Goal: Check status

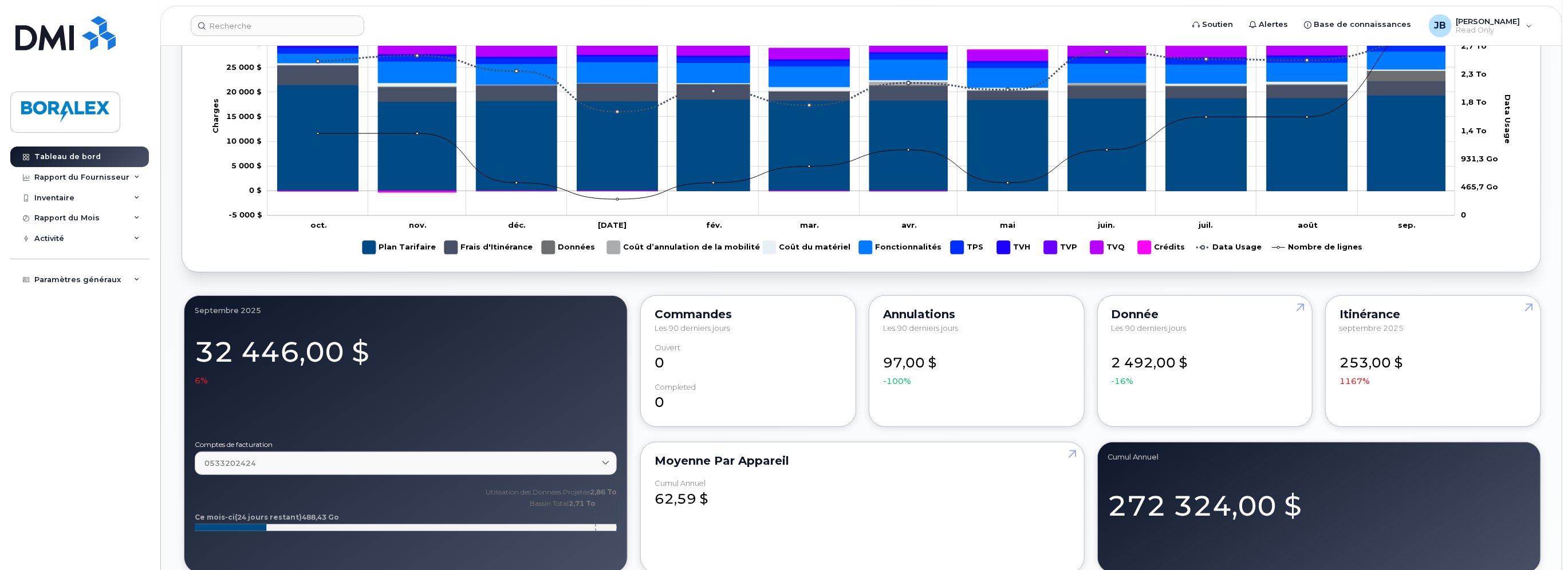
scroll to position [630, 0]
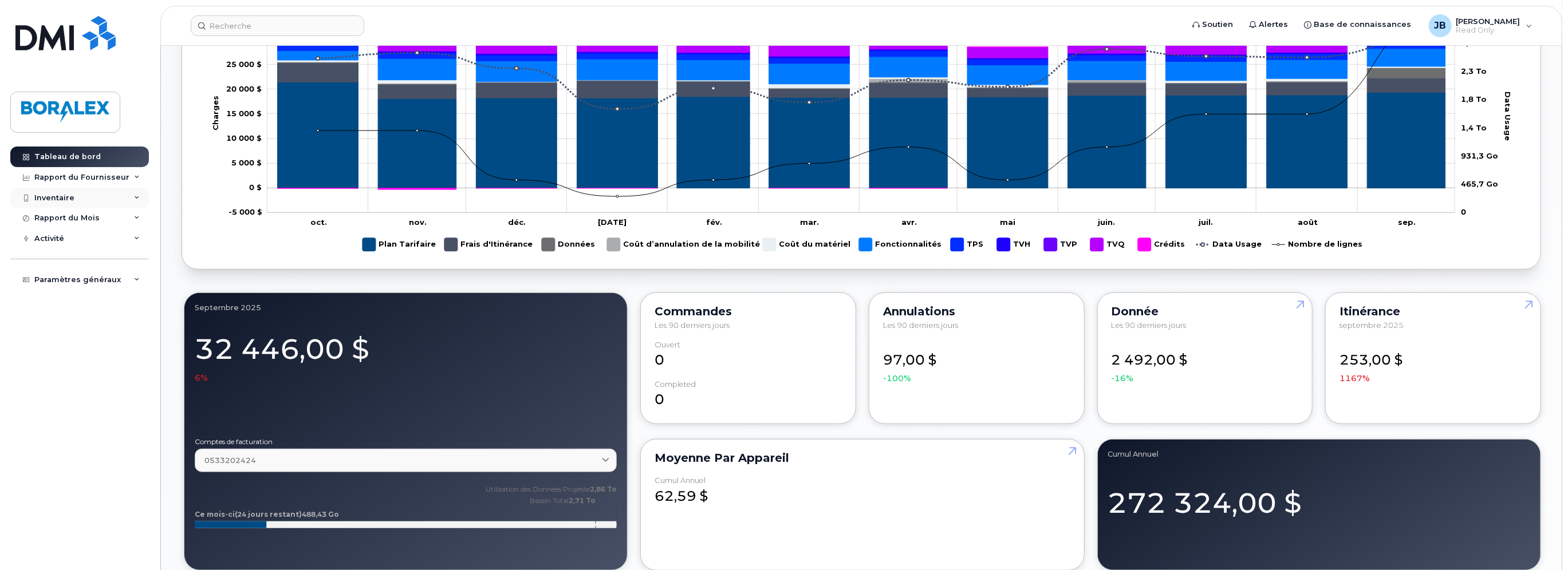
click at [63, 192] on div "Inventaire" at bounding box center [80, 198] width 139 height 20
click at [48, 222] on div "Appareils Mobile" at bounding box center [73, 218] width 67 height 10
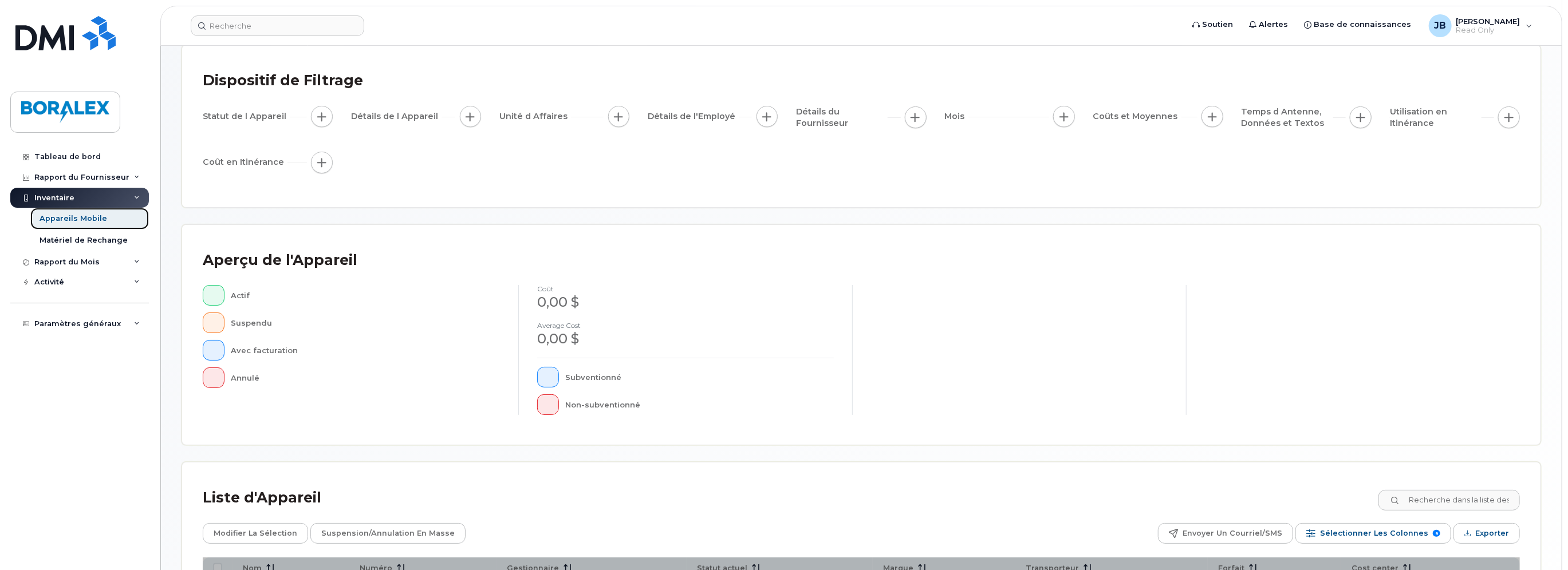
scroll to position [217, 0]
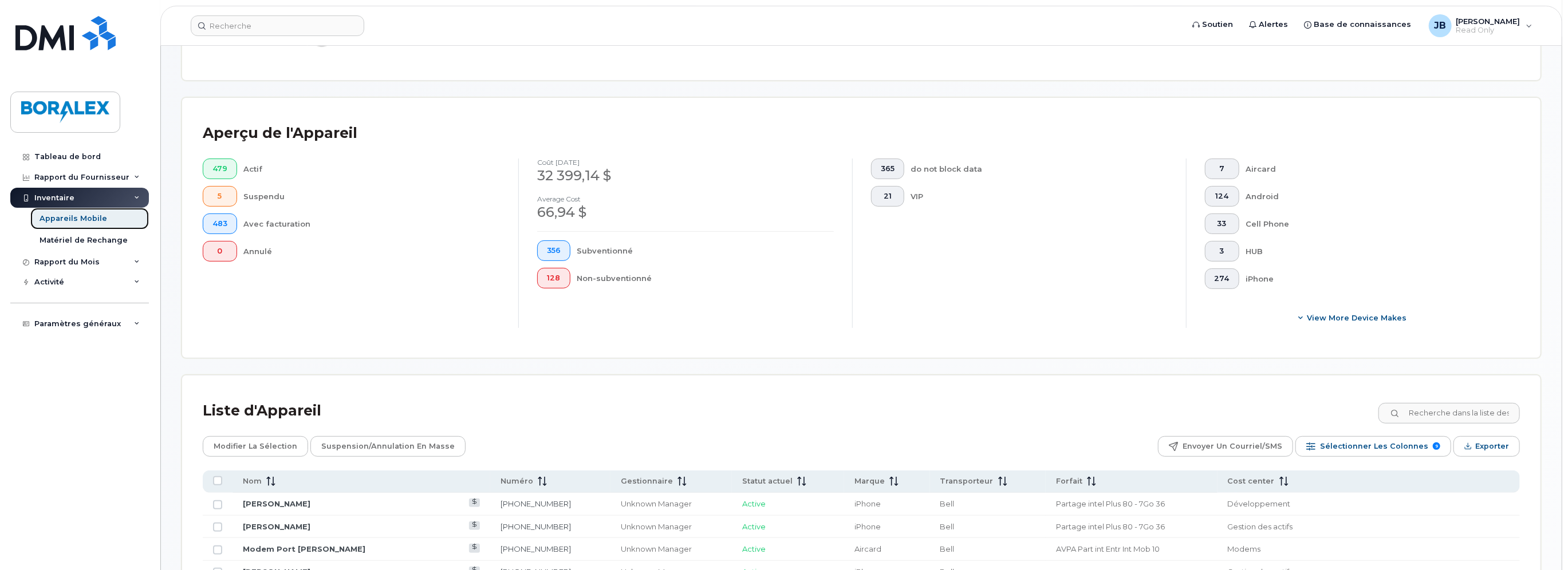
scroll to position [245, 0]
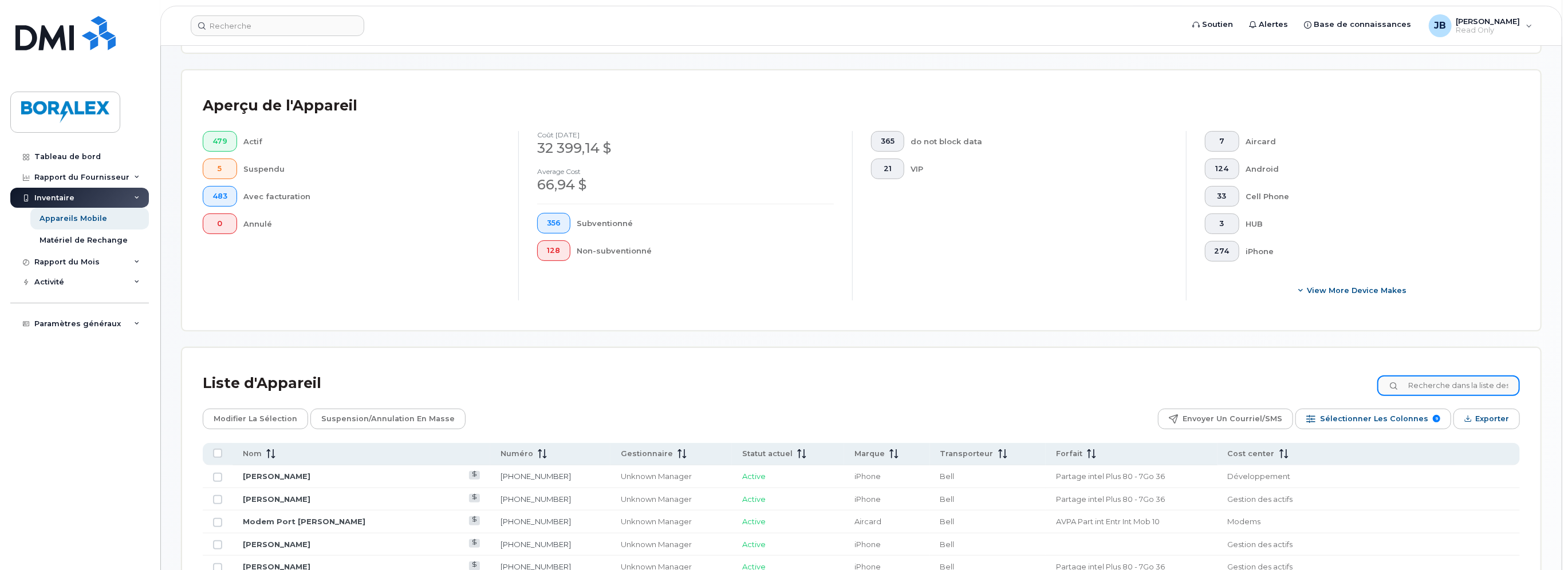
click at [1435, 388] on input at bounding box center [1449, 386] width 143 height 20
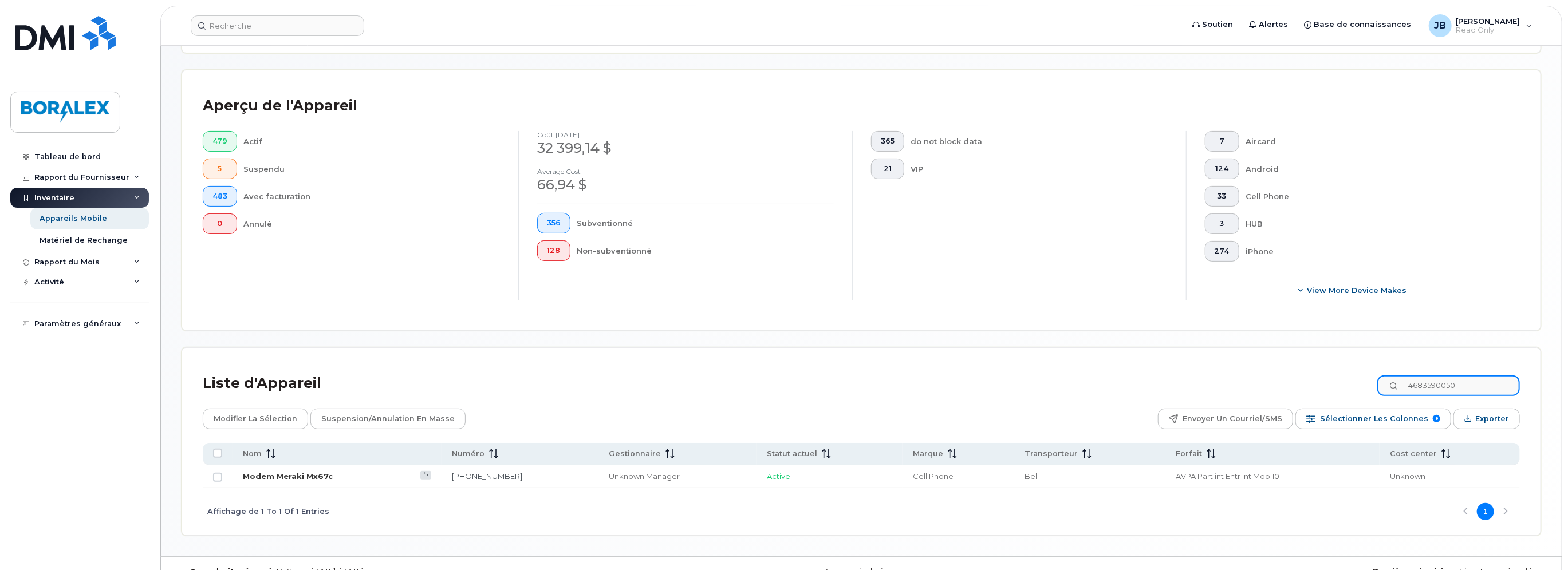
type input "4683590050"
click at [314, 477] on link "Modem Meraki Mx67c" at bounding box center [288, 476] width 90 height 9
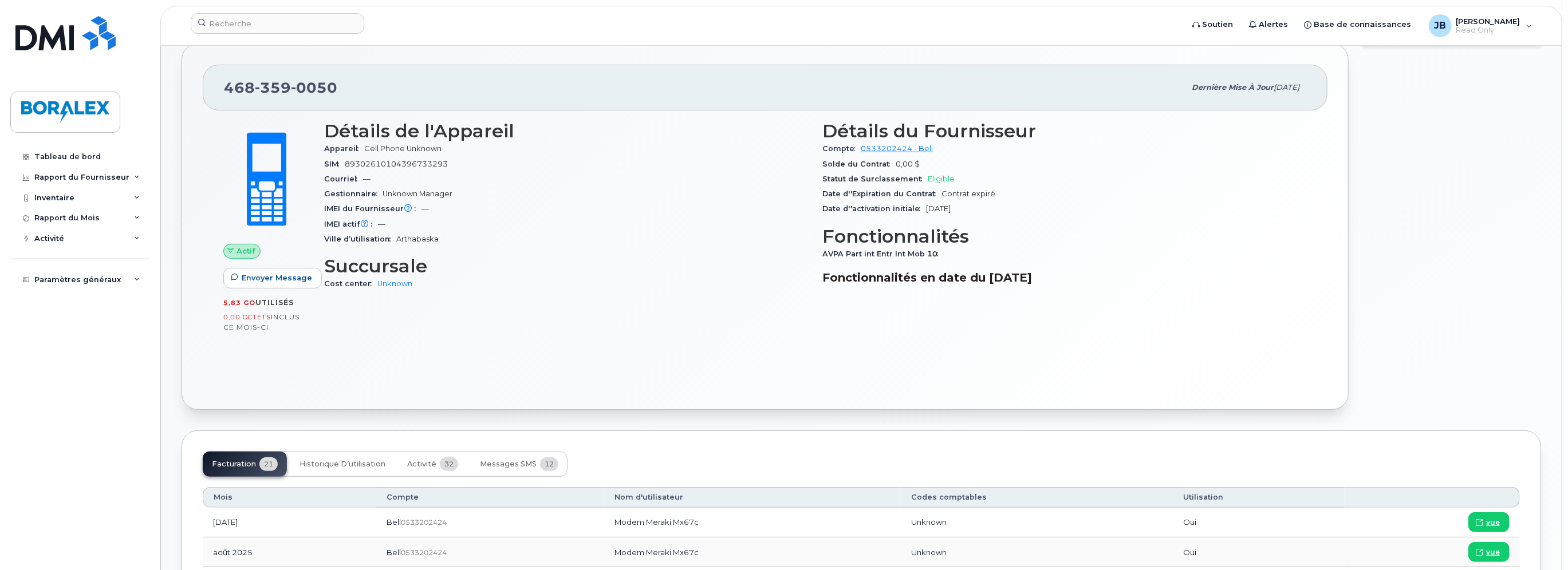
scroll to position [172, 0]
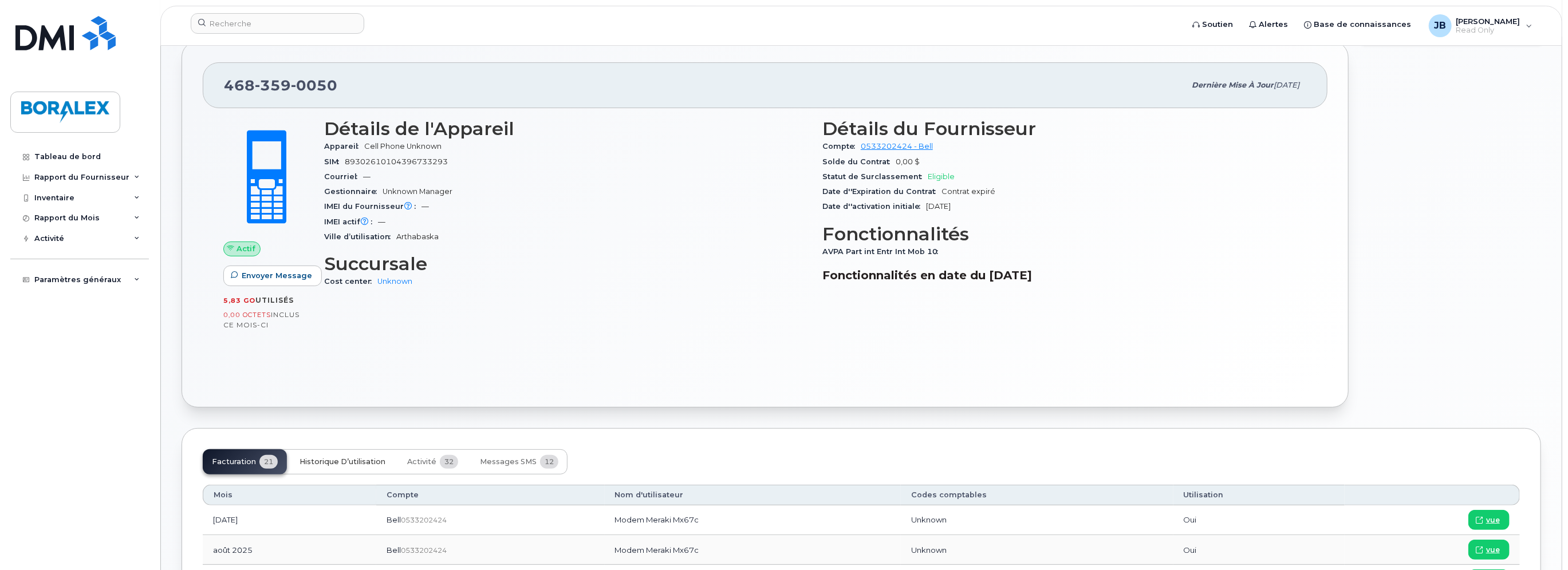
click at [346, 461] on span "Historique d’utilisation" at bounding box center [343, 461] width 86 height 9
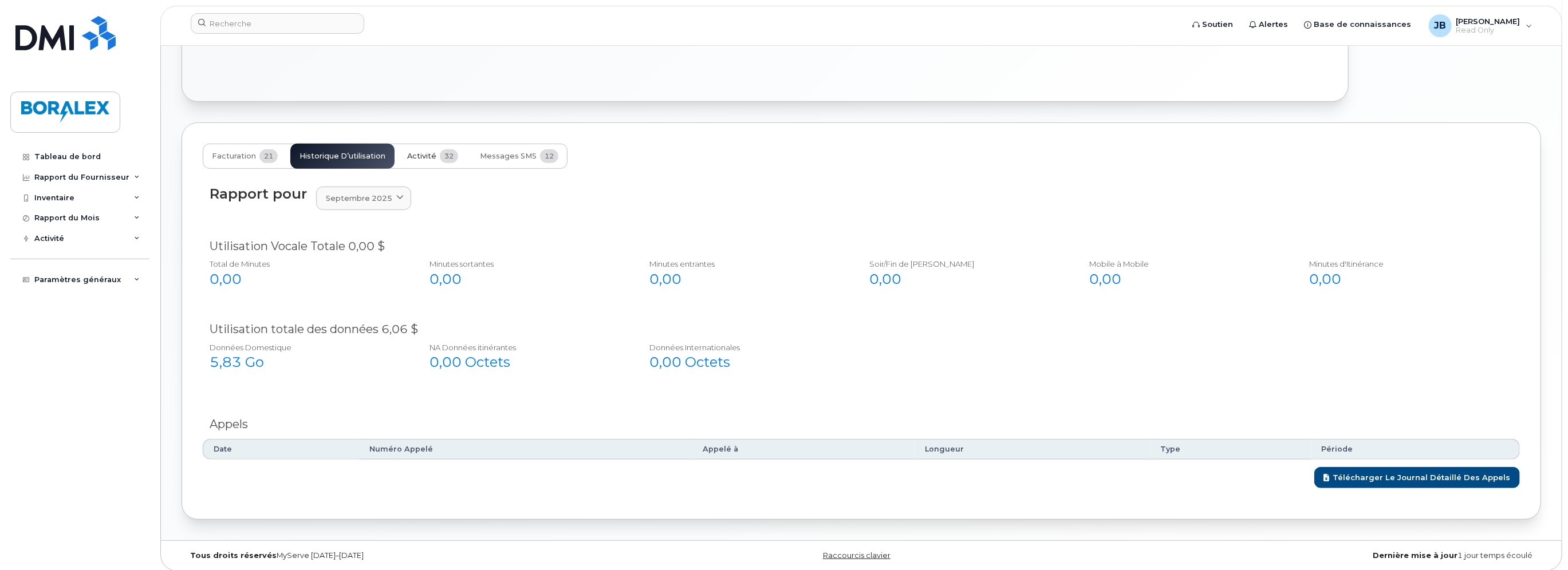
scroll to position [482, 0]
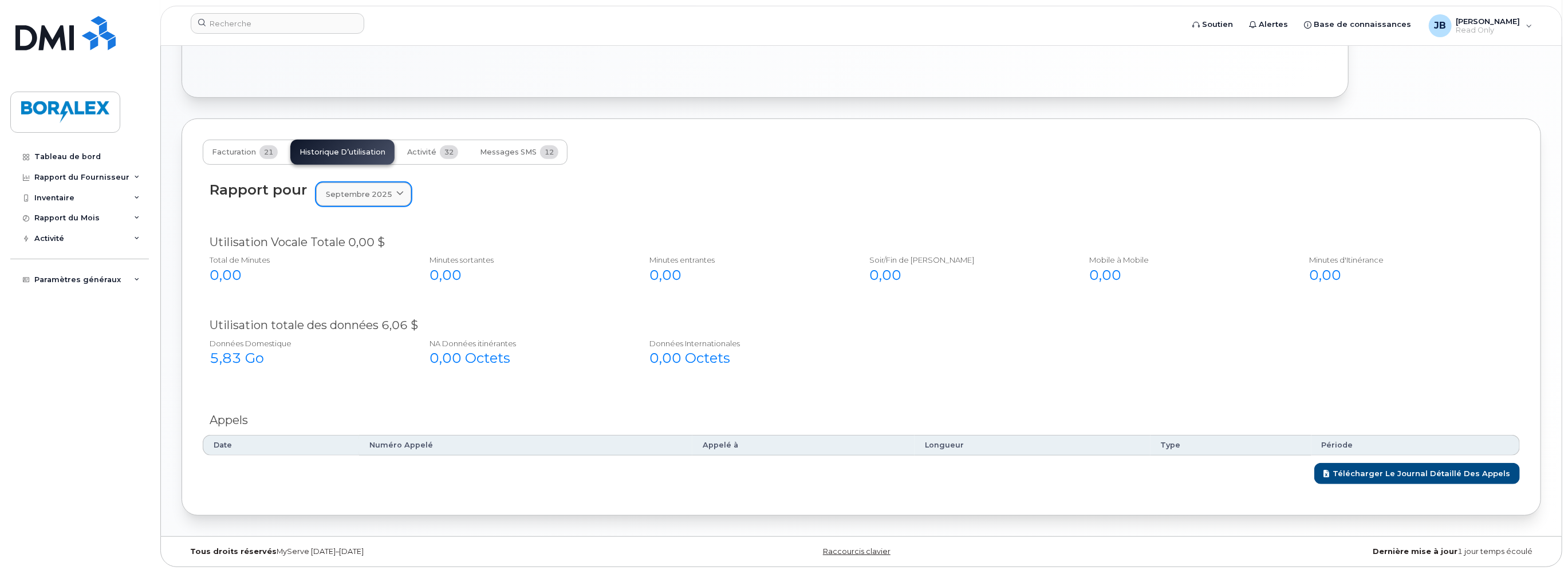
click at [366, 185] on link "septembre 2025" at bounding box center [364, 194] width 95 height 24
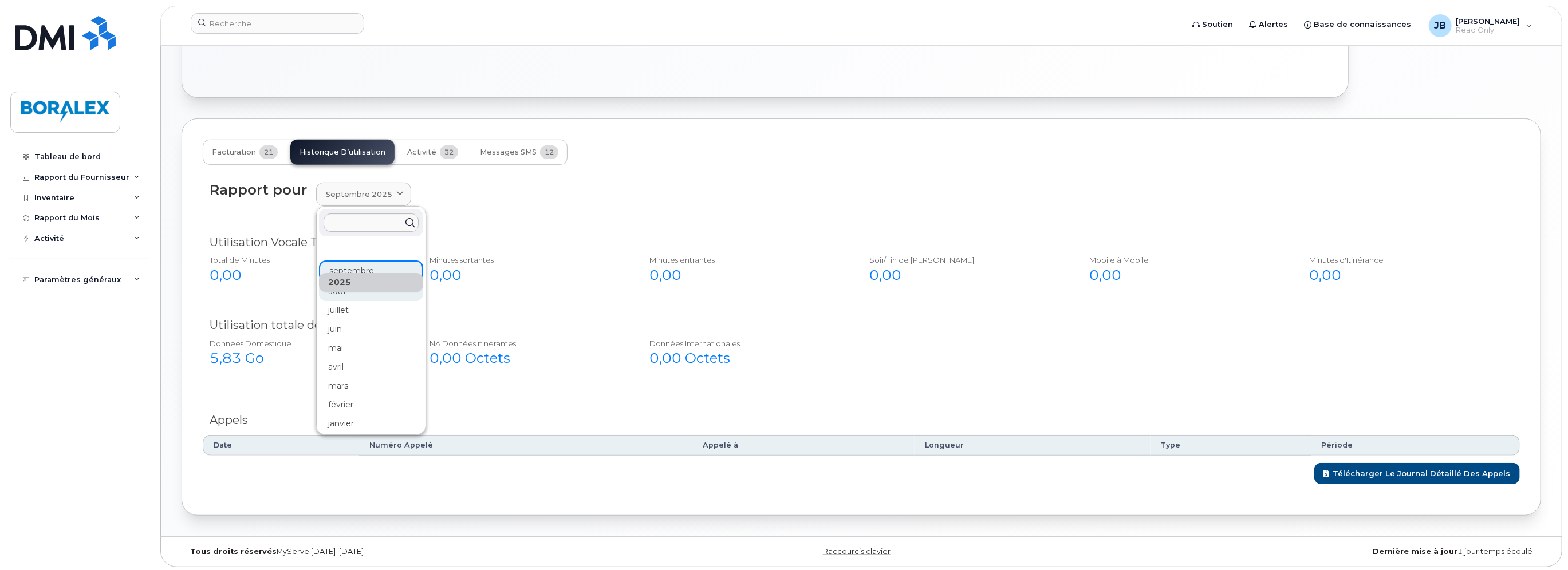
click at [348, 293] on div "août" at bounding box center [370, 291] width 104 height 19
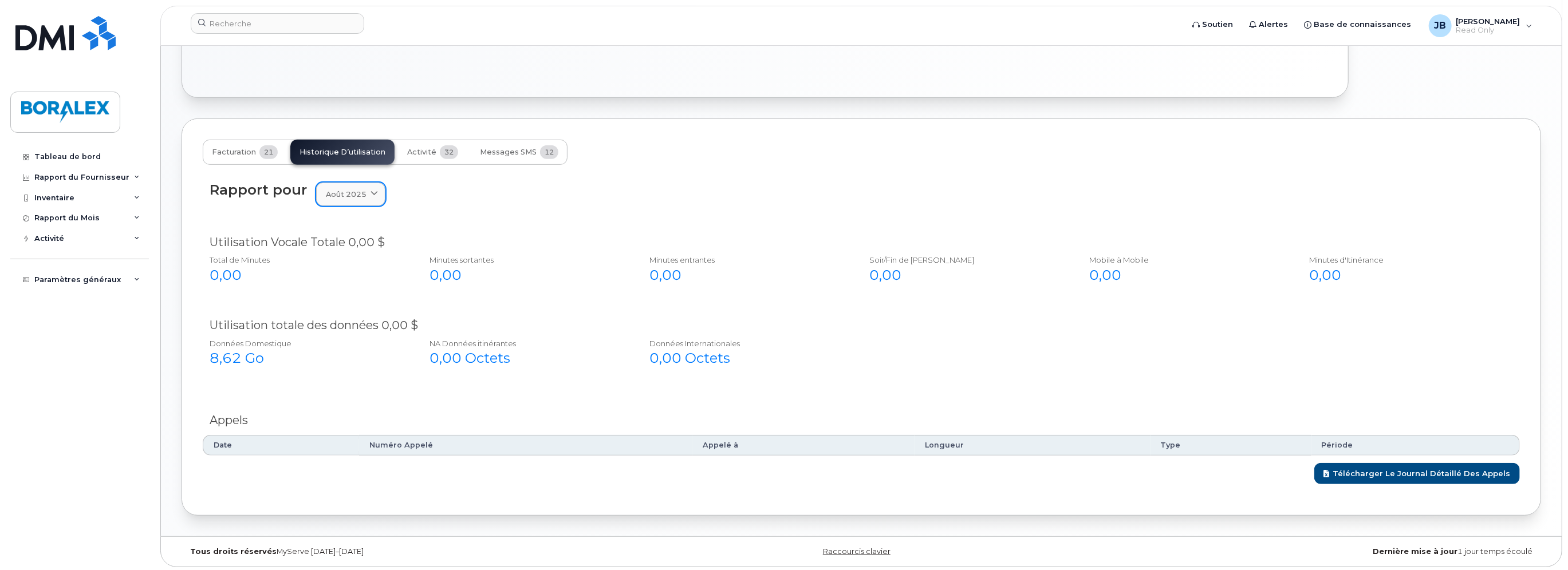
click at [355, 195] on span "août 2025" at bounding box center [347, 194] width 41 height 11
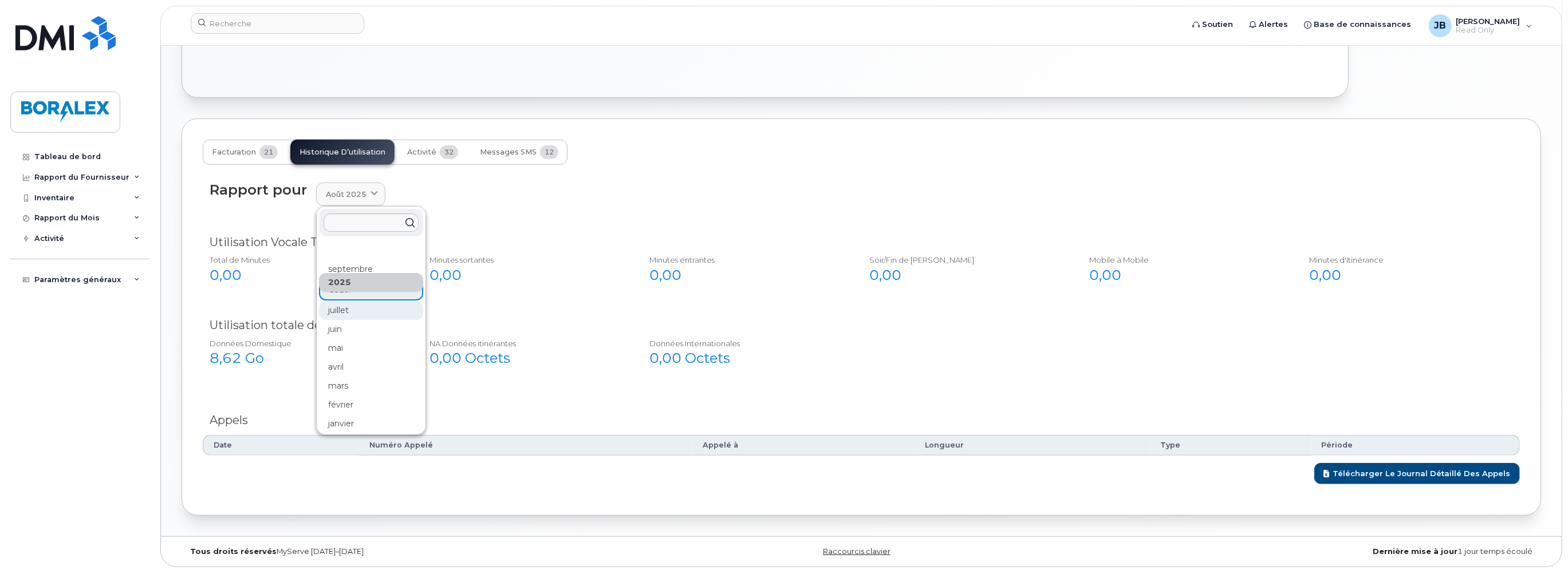
click at [341, 308] on div "juillet" at bounding box center [370, 310] width 104 height 19
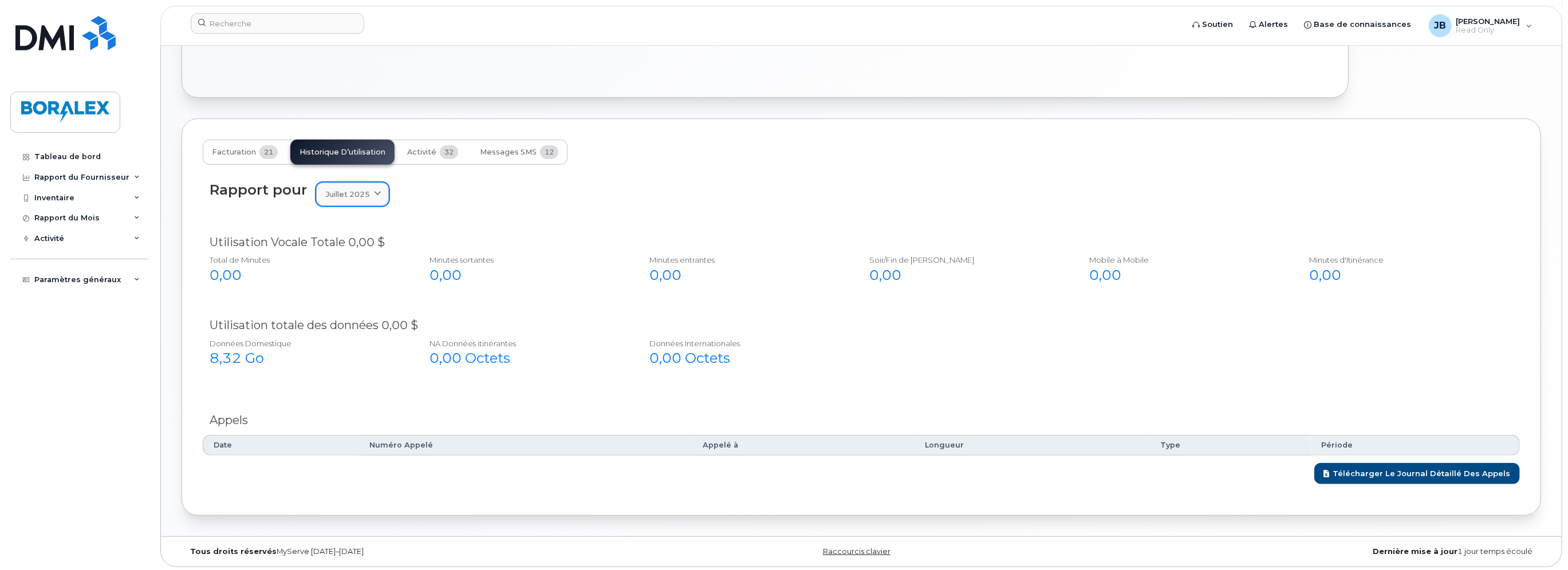
click at [363, 185] on link "juillet 2025" at bounding box center [352, 194] width 73 height 24
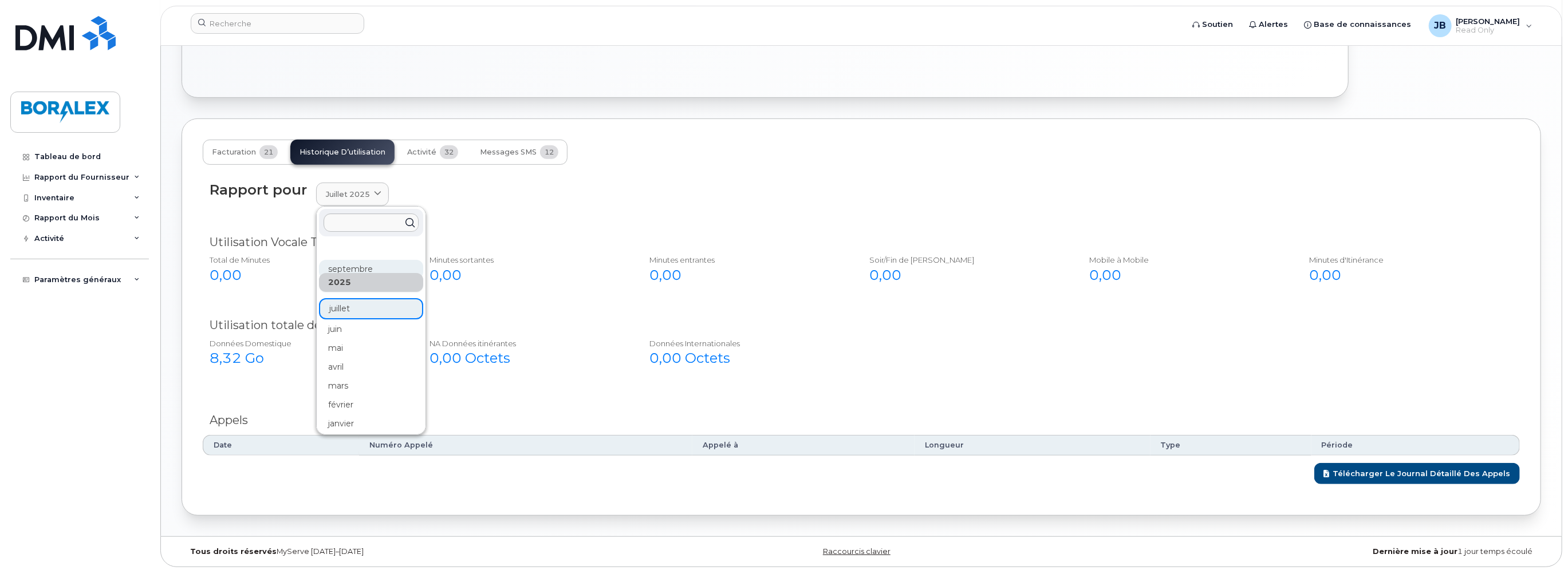
click at [352, 266] on div "septembre" at bounding box center [370, 270] width 104 height 19
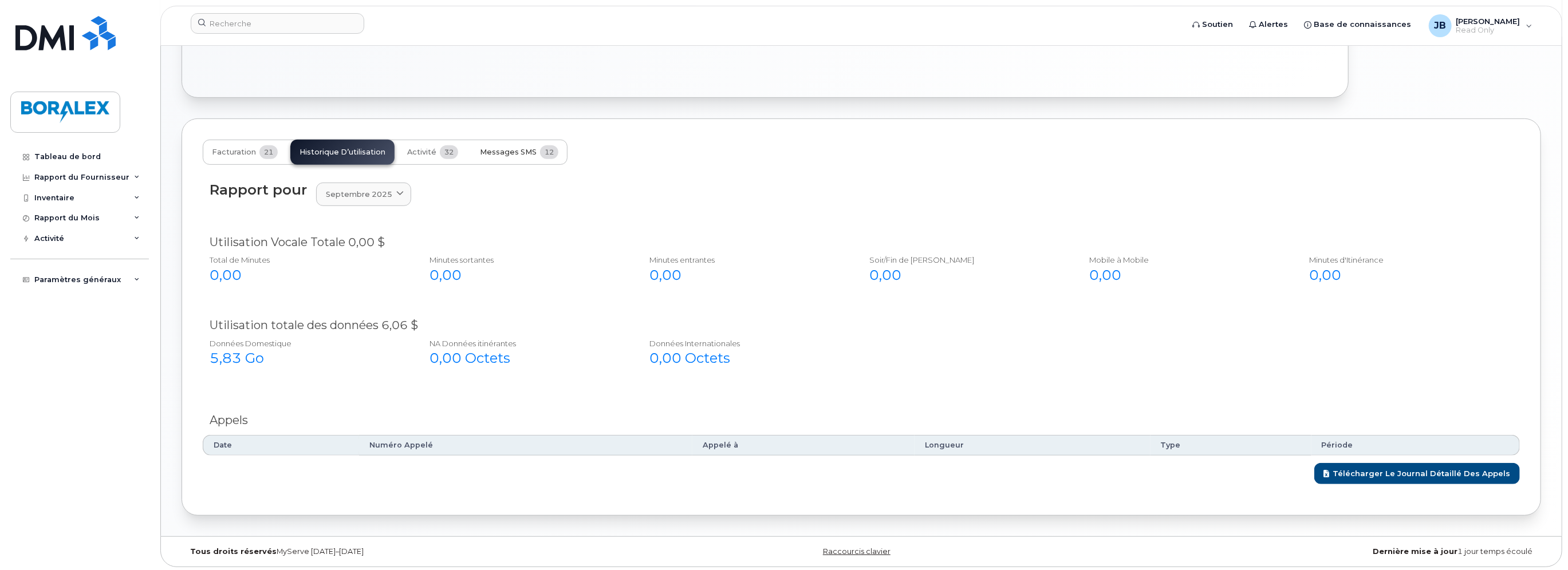
click at [523, 155] on button "Messages SMS 12" at bounding box center [519, 152] width 97 height 25
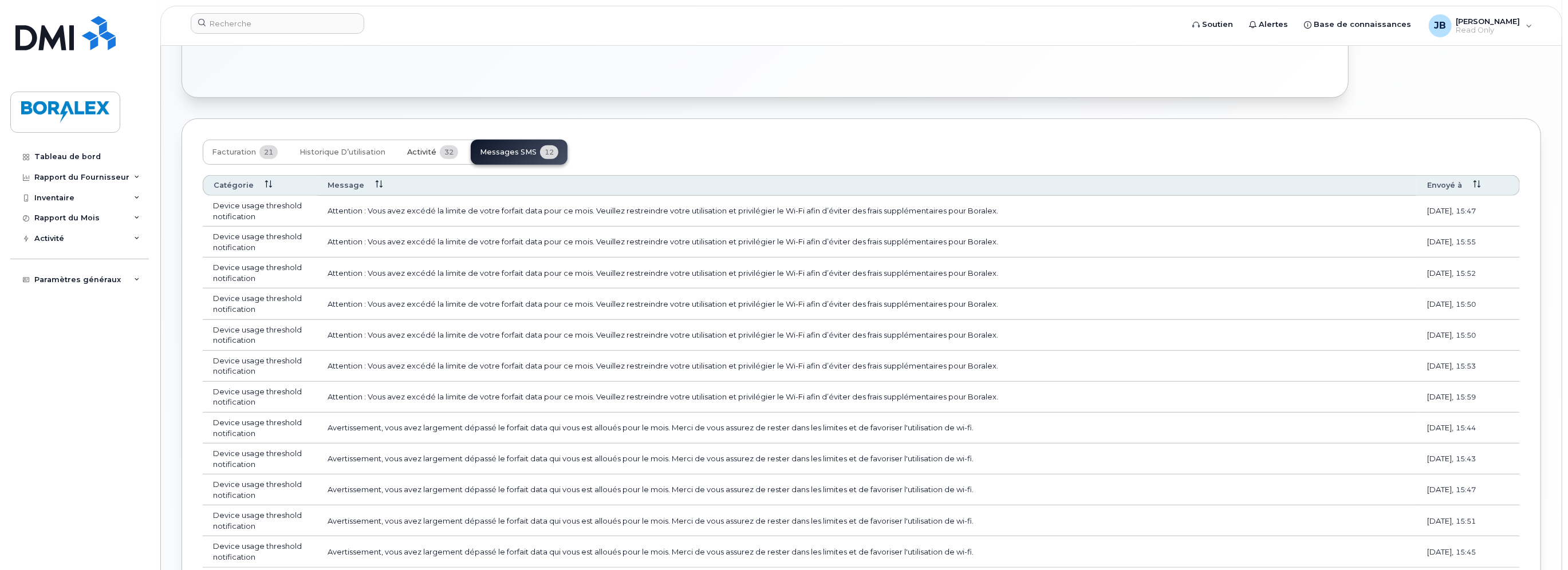
click at [433, 148] on span "Activité" at bounding box center [421, 152] width 29 height 9
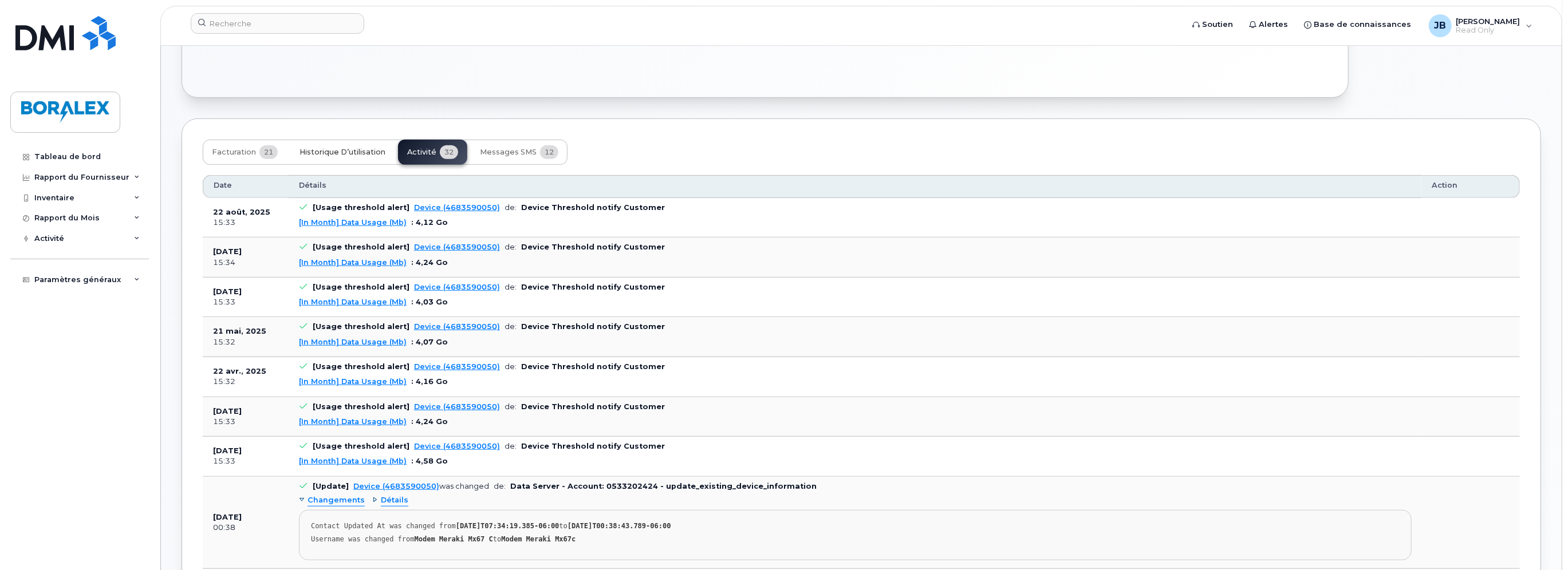
click at [322, 147] on span "Historique d’utilisation" at bounding box center [343, 152] width 86 height 9
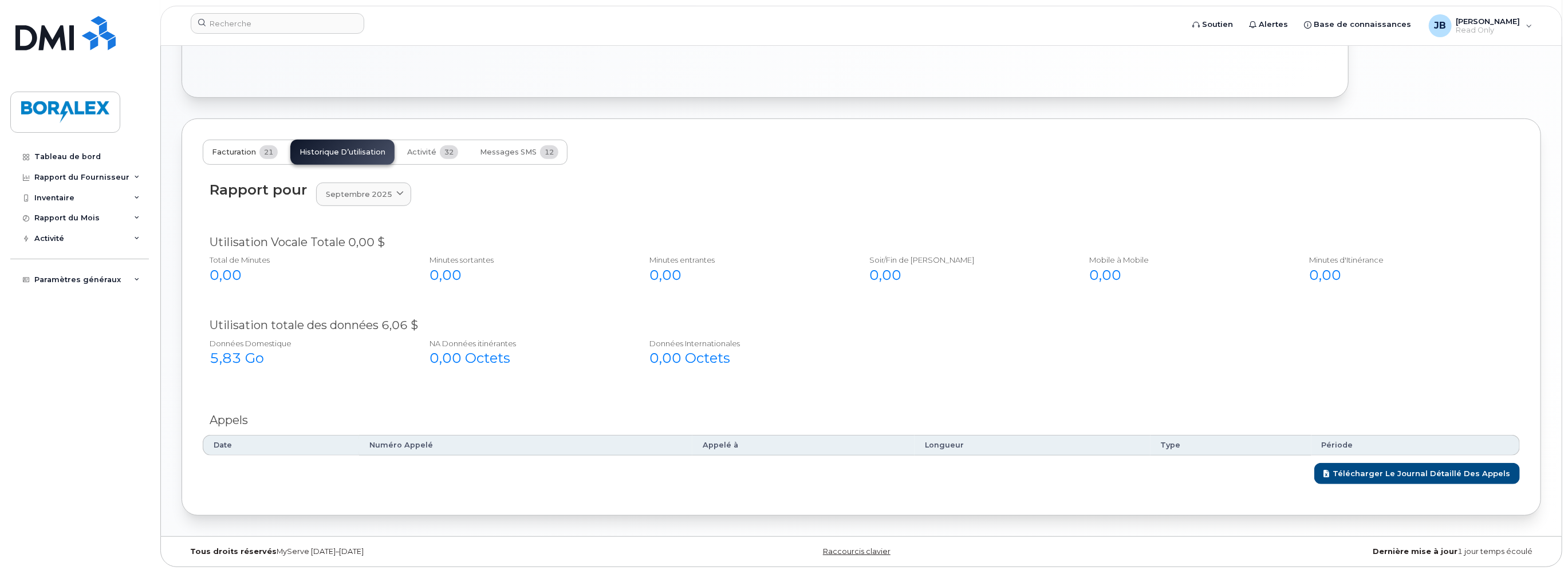
click at [242, 147] on span "Facturation" at bounding box center [234, 152] width 44 height 9
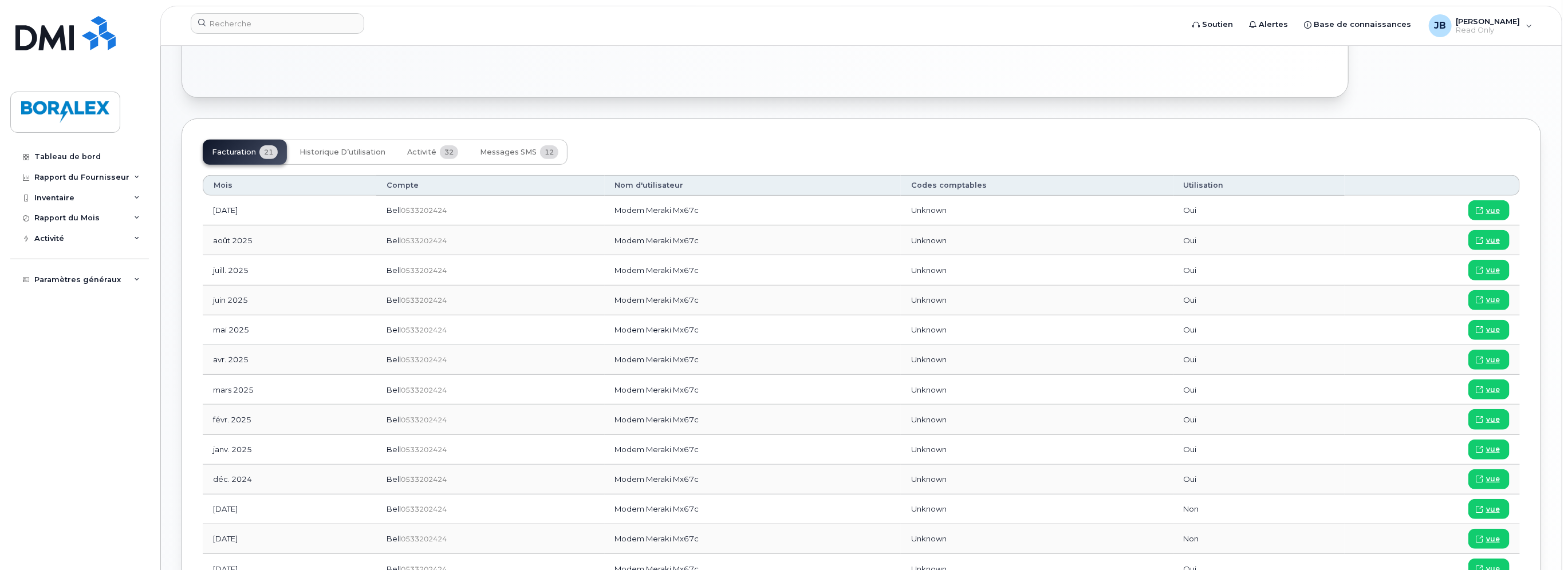
click at [251, 238] on td "août 2025" at bounding box center [289, 241] width 173 height 30
click at [1499, 235] on span "vue" at bounding box center [1493, 240] width 14 height 10
click at [1490, 269] on span "vue" at bounding box center [1493, 270] width 14 height 10
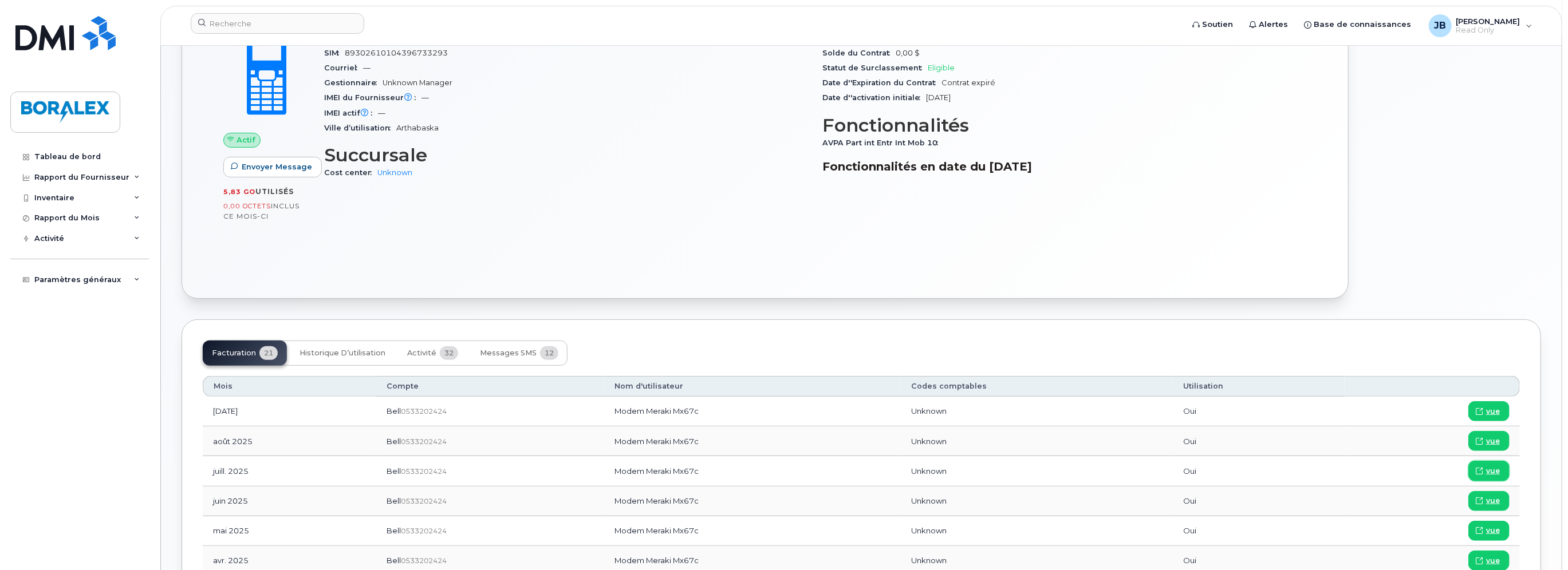
scroll to position [184, 0]
